Goal: Information Seeking & Learning: Learn about a topic

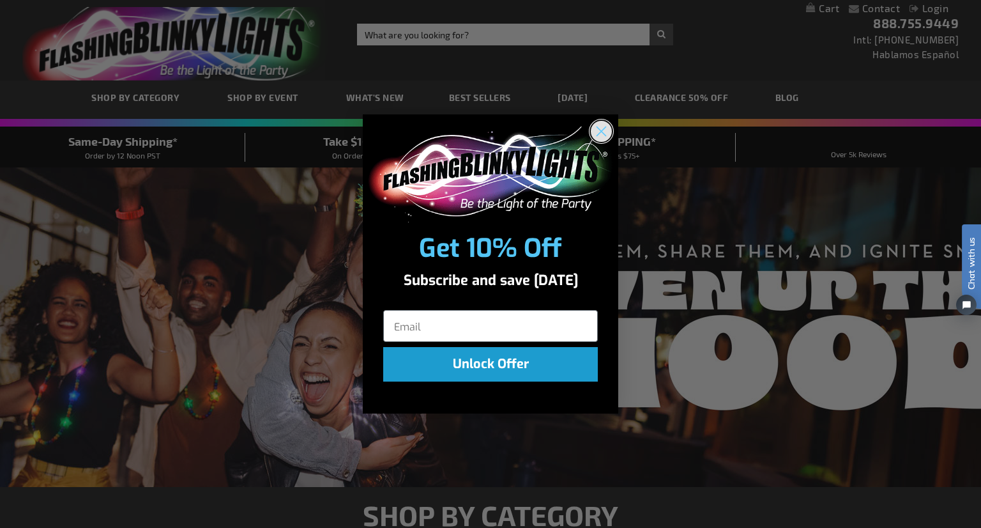
click at [598, 132] on circle "Close dialog" at bounding box center [601, 130] width 21 height 21
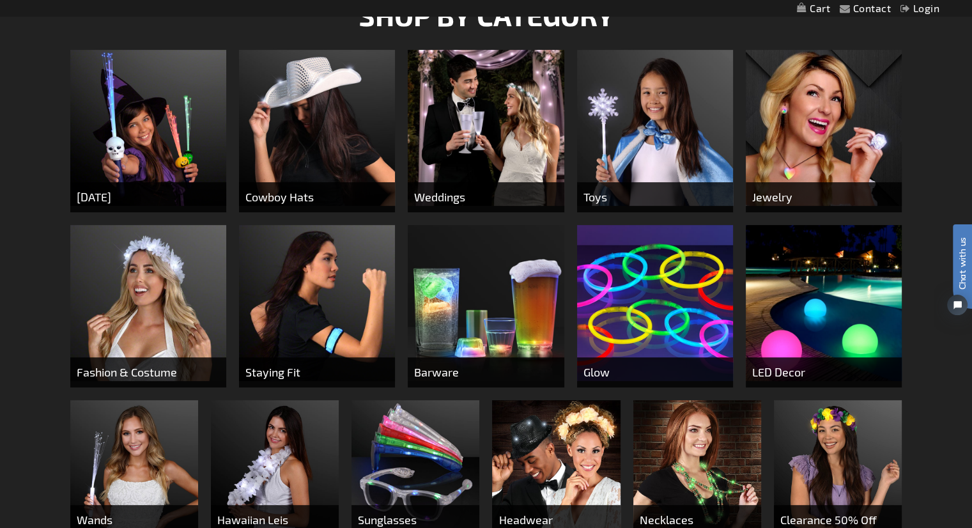
scroll to position [254, 0]
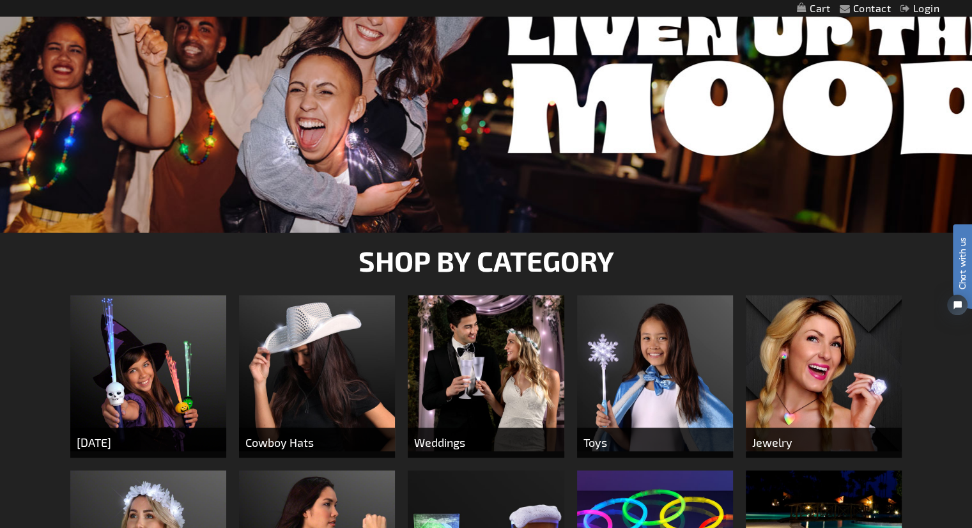
click at [882, 4] on link "Contact" at bounding box center [872, 8] width 38 height 12
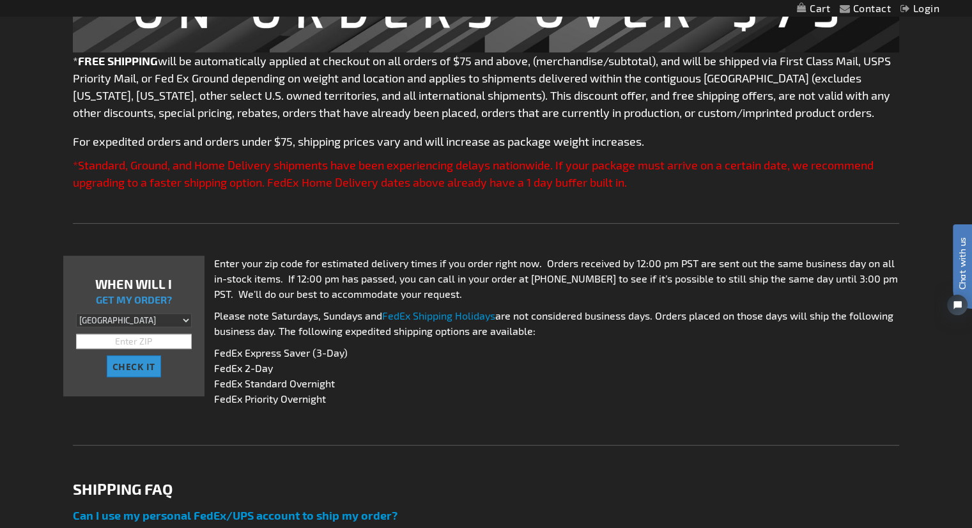
scroll to position [383, 0]
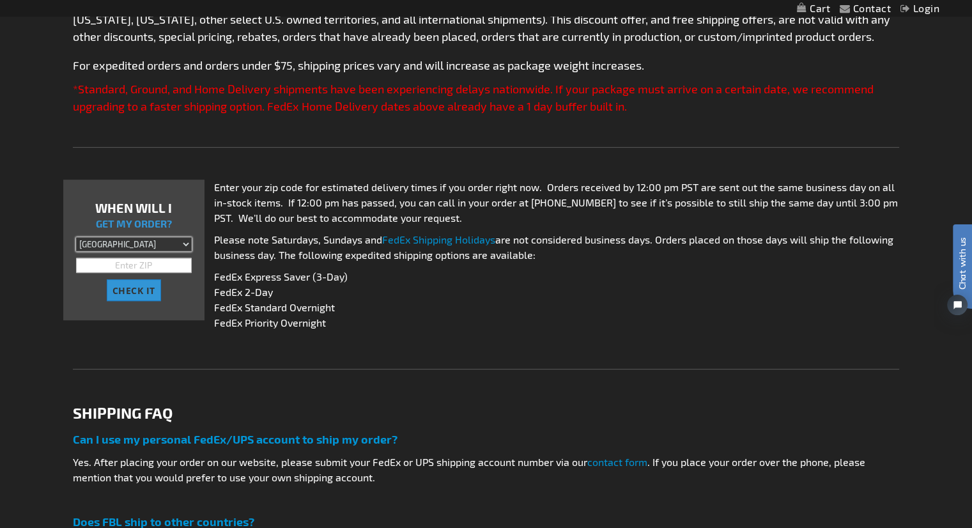
click at [172, 249] on select "Aruba Australia Austria Bahamas Barbados Belgium Belize Bermuda British Virgin …" at bounding box center [134, 244] width 116 height 14
click at [118, 246] on select "Aruba Australia Austria Bahamas Barbados Belgium Belize Bermuda British Virgin …" at bounding box center [134, 244] width 116 height 14
select select "AE"
click at [76, 237] on select "Aruba Australia Austria Bahamas Barbados Belgium Belize Bermuda British Virgin …" at bounding box center [134, 244] width 116 height 14
click at [123, 269] on input "text" at bounding box center [134, 265] width 116 height 15
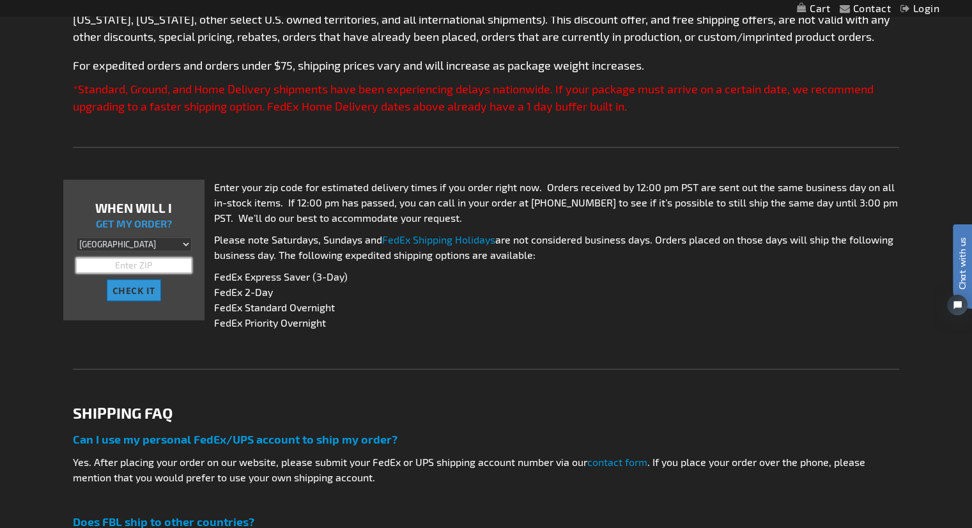
paste input "W59 01"
type input "W59 01"
click at [129, 284] on span "CHECK IT" at bounding box center [133, 290] width 43 height 12
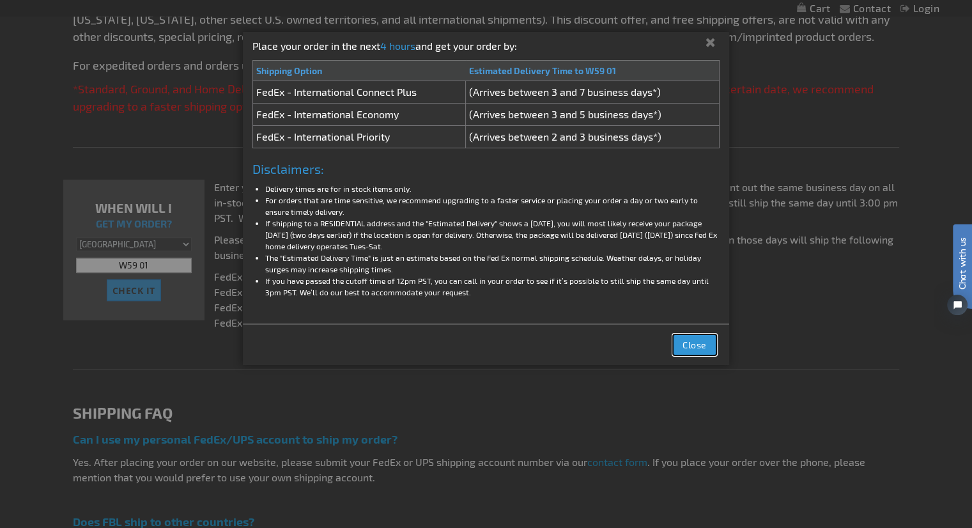
click at [690, 343] on span "Close" at bounding box center [694, 344] width 24 height 11
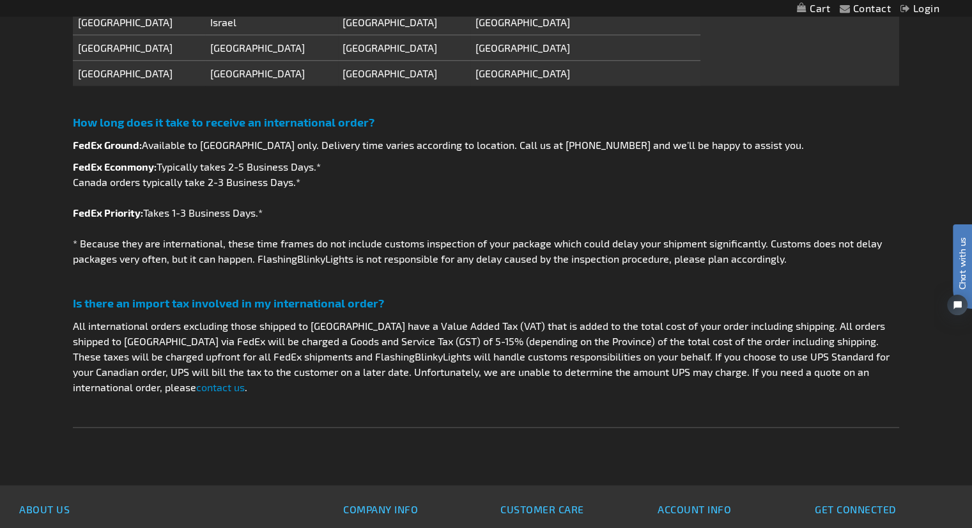
scroll to position [1214, 0]
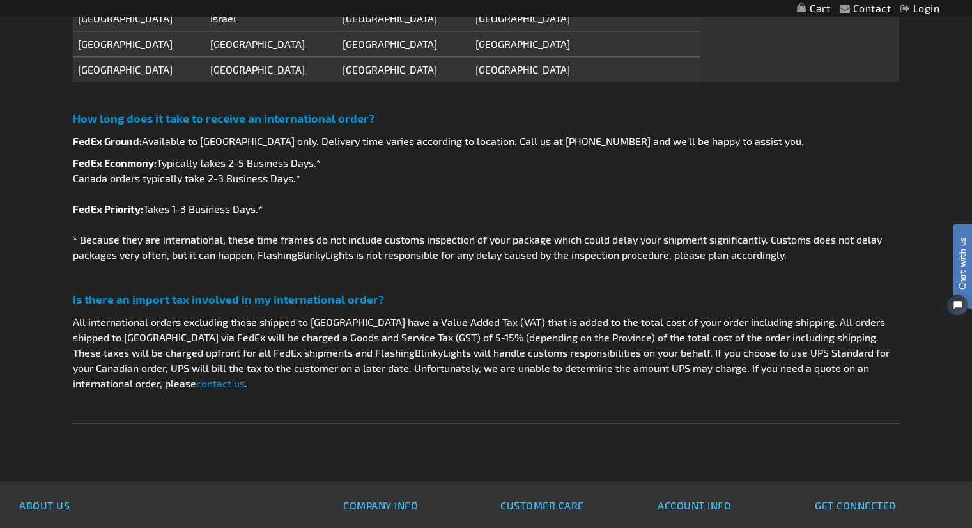
click at [476, 243] on p "FedEx Econmony: Typically takes 2-5 Business Days.* Canada orders typically tak…" at bounding box center [486, 208] width 826 height 107
drag, startPoint x: 318, startPoint y: 94, endPoint x: 364, endPoint y: 134, distance: 60.7
click at [318, 94] on p at bounding box center [486, 95] width 826 height 15
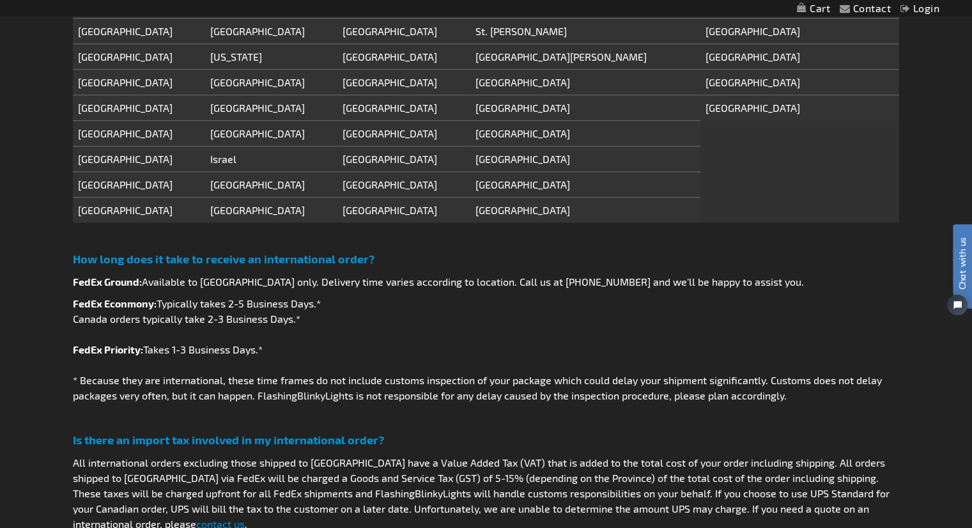
scroll to position [1150, 0]
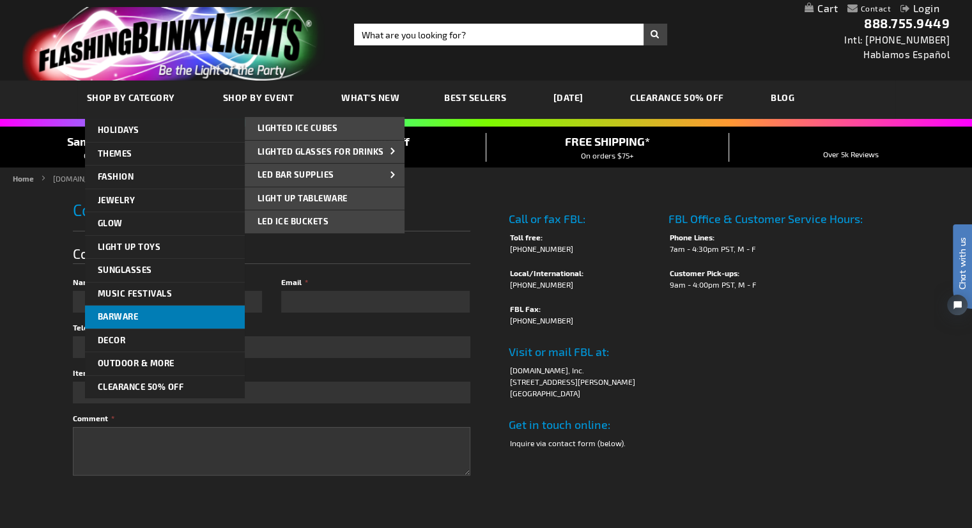
click at [161, 316] on link "Barware" at bounding box center [165, 316] width 160 height 23
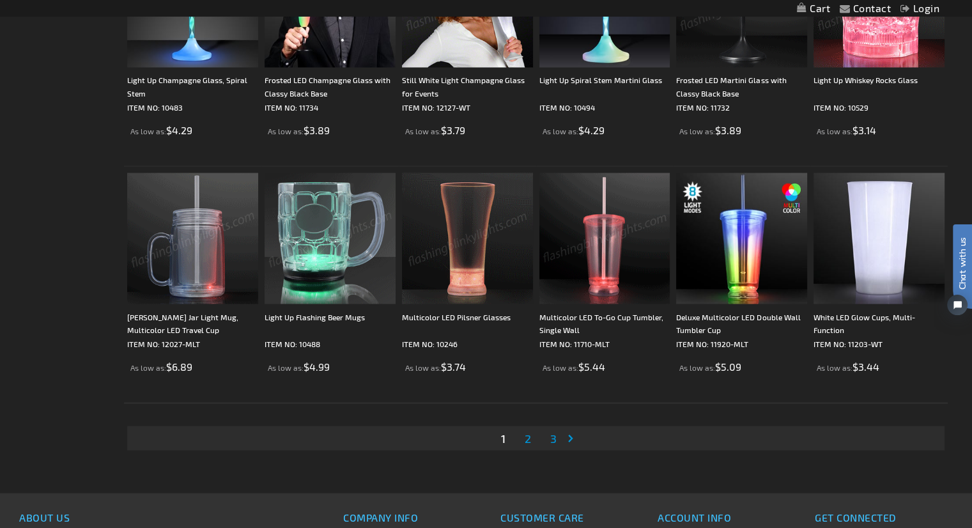
scroll to position [2428, 0]
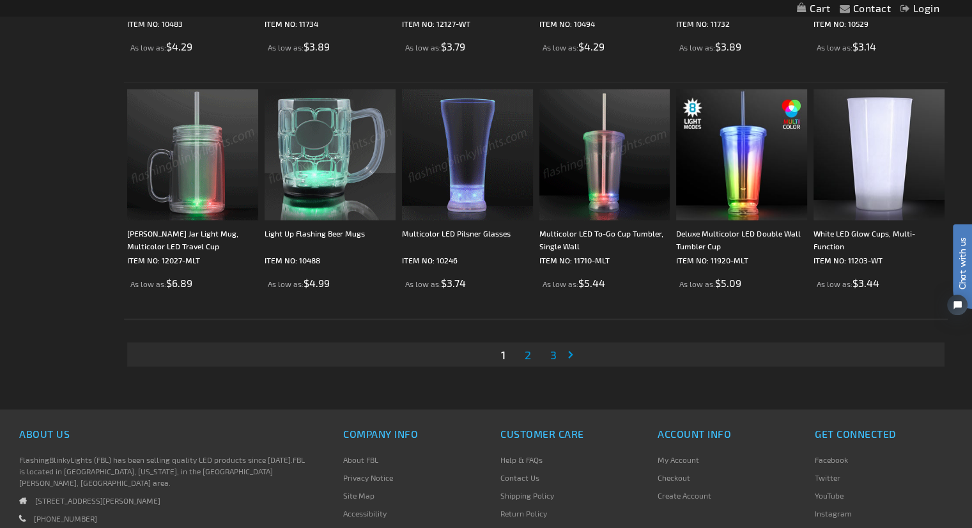
click at [572, 358] on link "Page Next" at bounding box center [573, 353] width 13 height 19
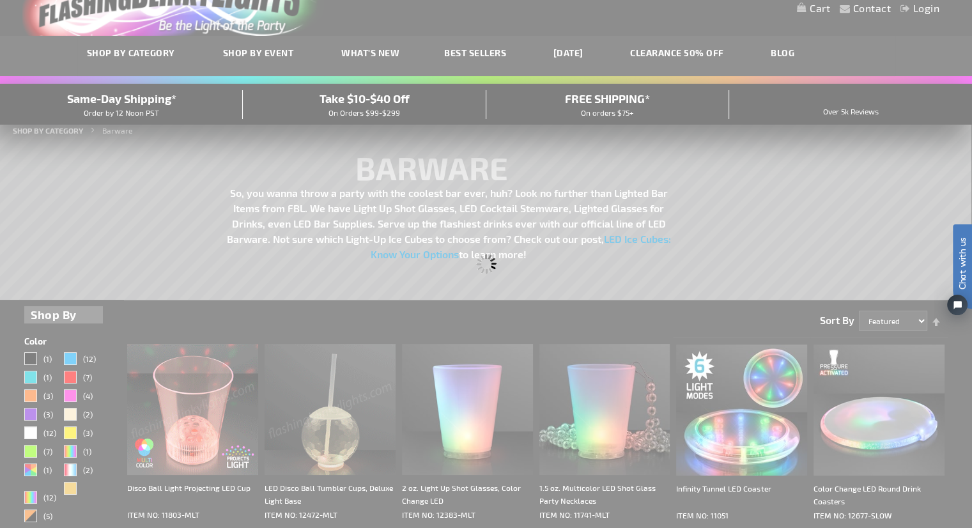
scroll to position [12, 0]
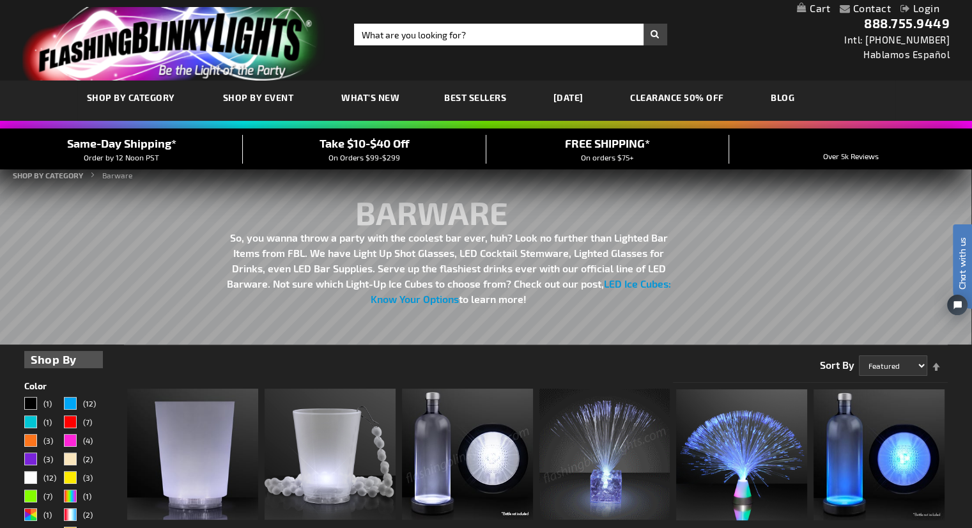
click at [438, 350] on div "Page Page Previous Page 1 You're currently reading page 2 Page 3 Page Next" at bounding box center [536, 359] width 824 height 31
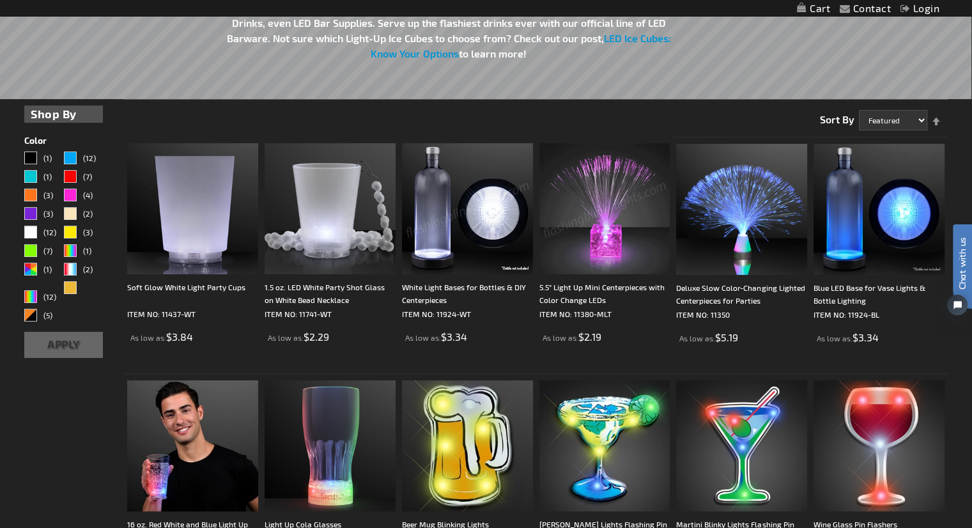
scroll to position [256, 0]
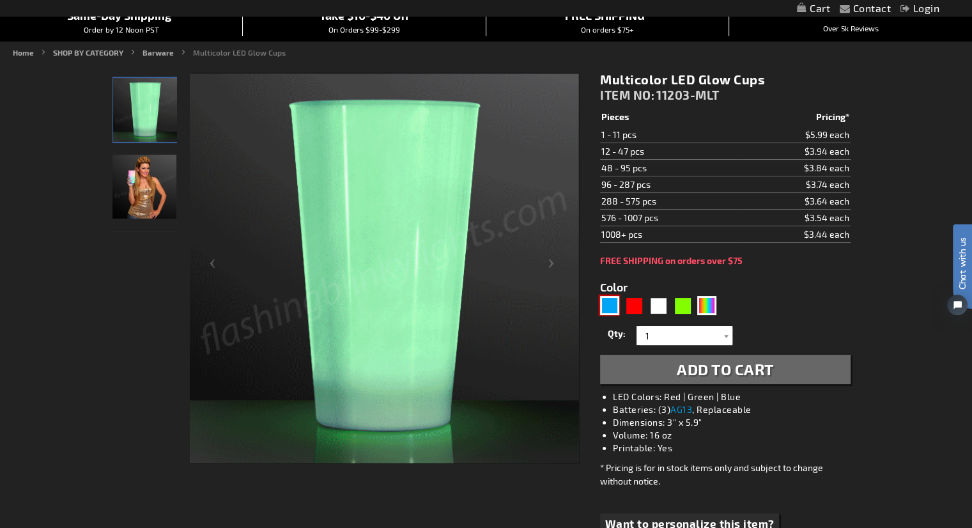
click at [608, 304] on div "Blue" at bounding box center [609, 305] width 19 height 19
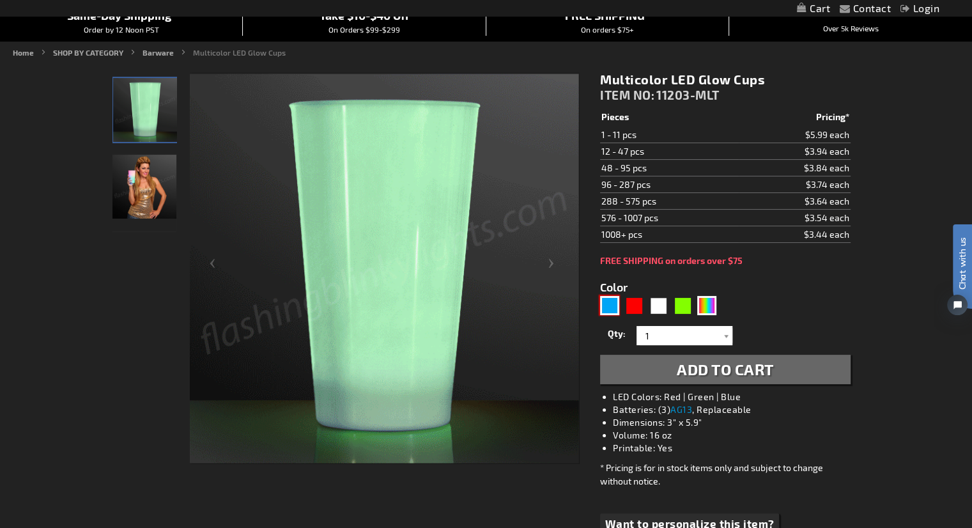
type input "5629"
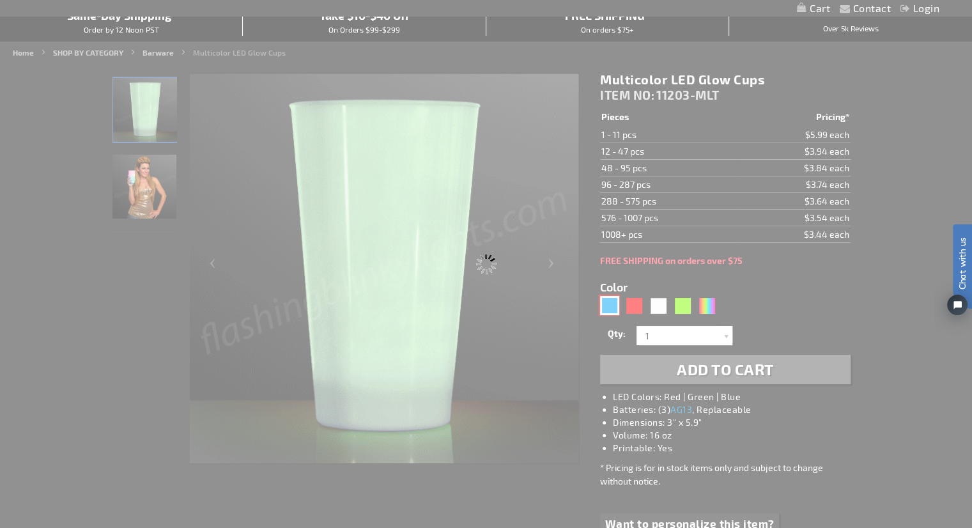
type input "11203-BL"
type input "Customize - LED Blue Glow Cup for Party Drinks - ITEM NO: 11203-BL"
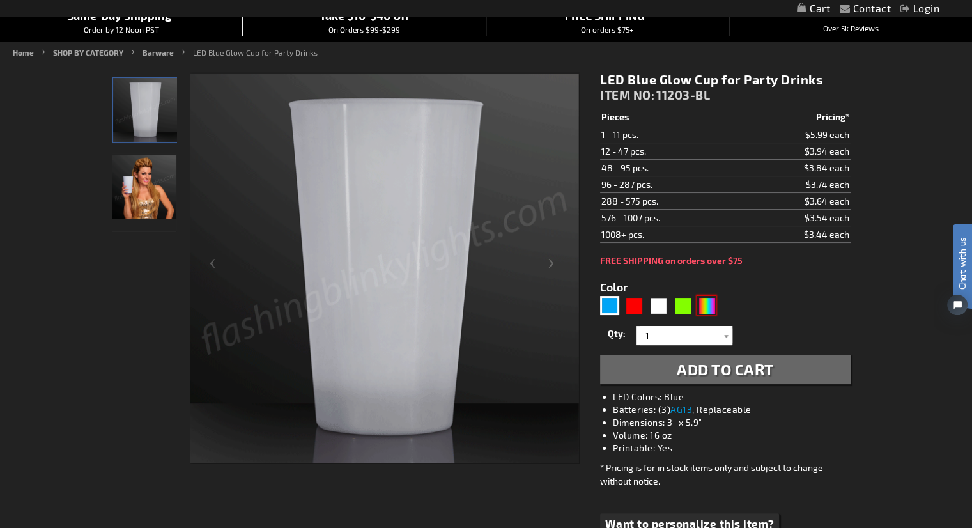
click at [705, 303] on div "Multicolor" at bounding box center [706, 305] width 19 height 19
type input "5659"
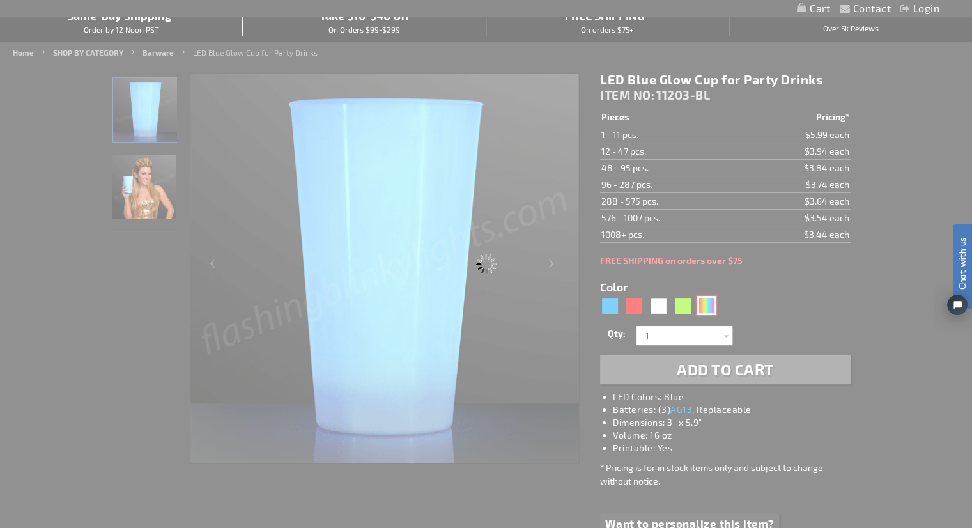
type input "11203-MLT"
type input "Customize - Multicolor LED Glow Cups - ITEM NO: 11203-MLT"
